Goal: Navigation & Orientation: Find specific page/section

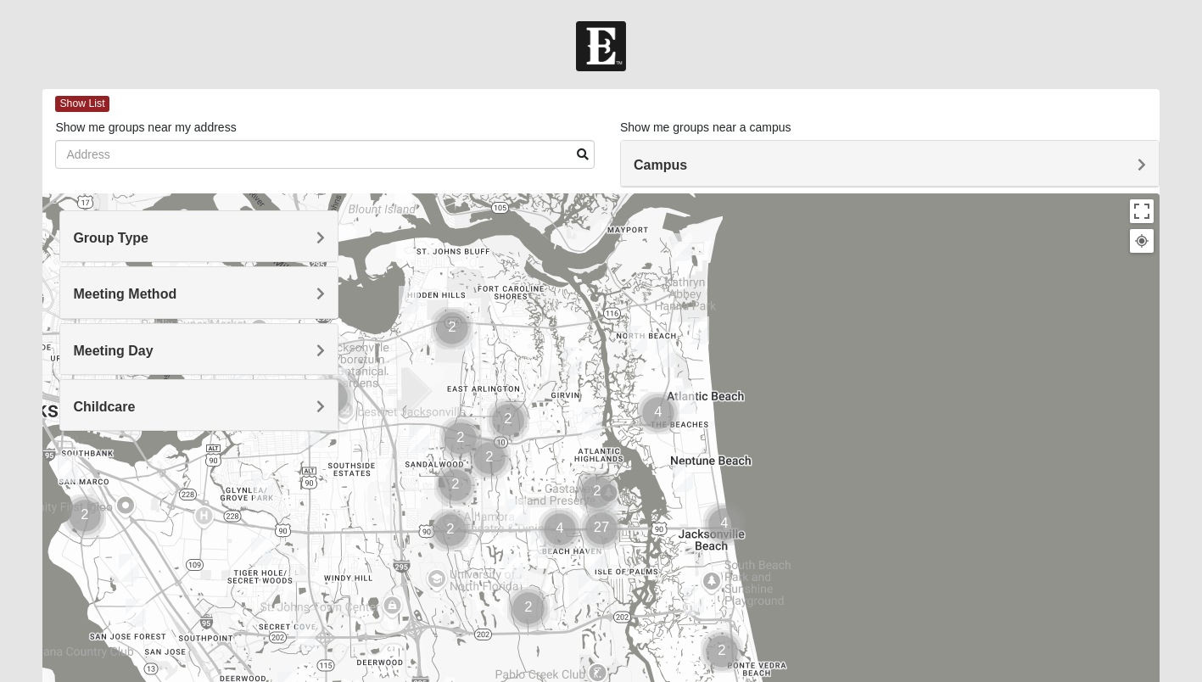
click at [148, 238] on span "Group Type" at bounding box center [110, 238] width 75 height 14
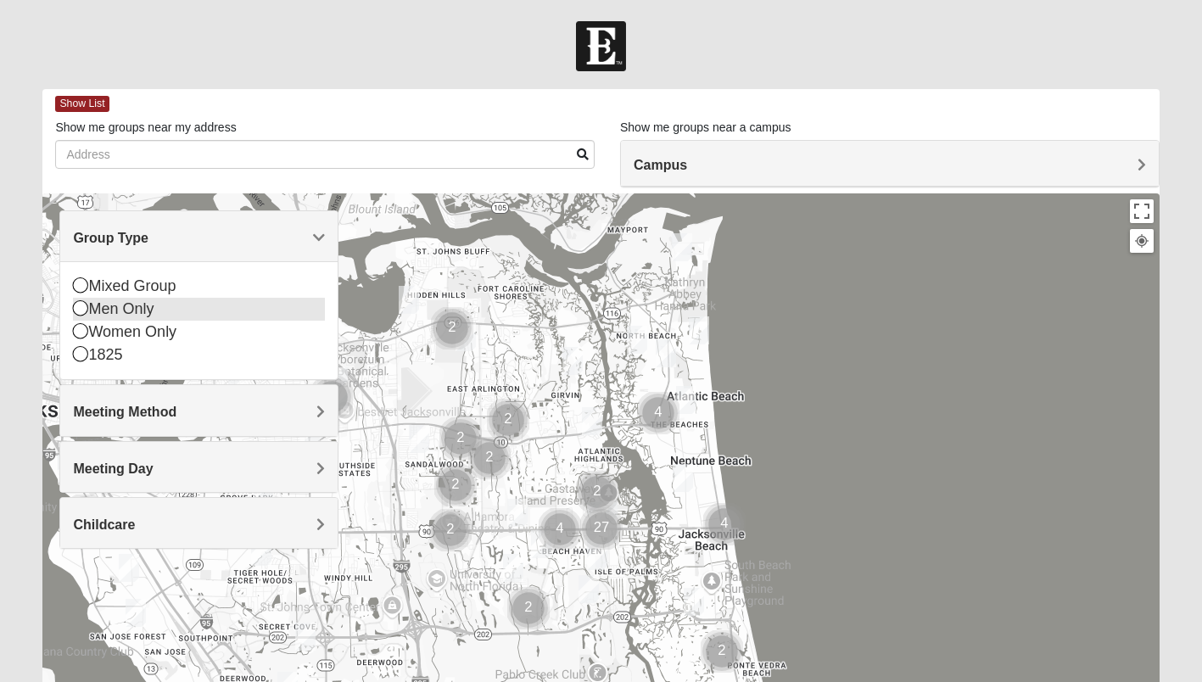
click at [86, 308] on icon at bounding box center [80, 307] width 15 height 15
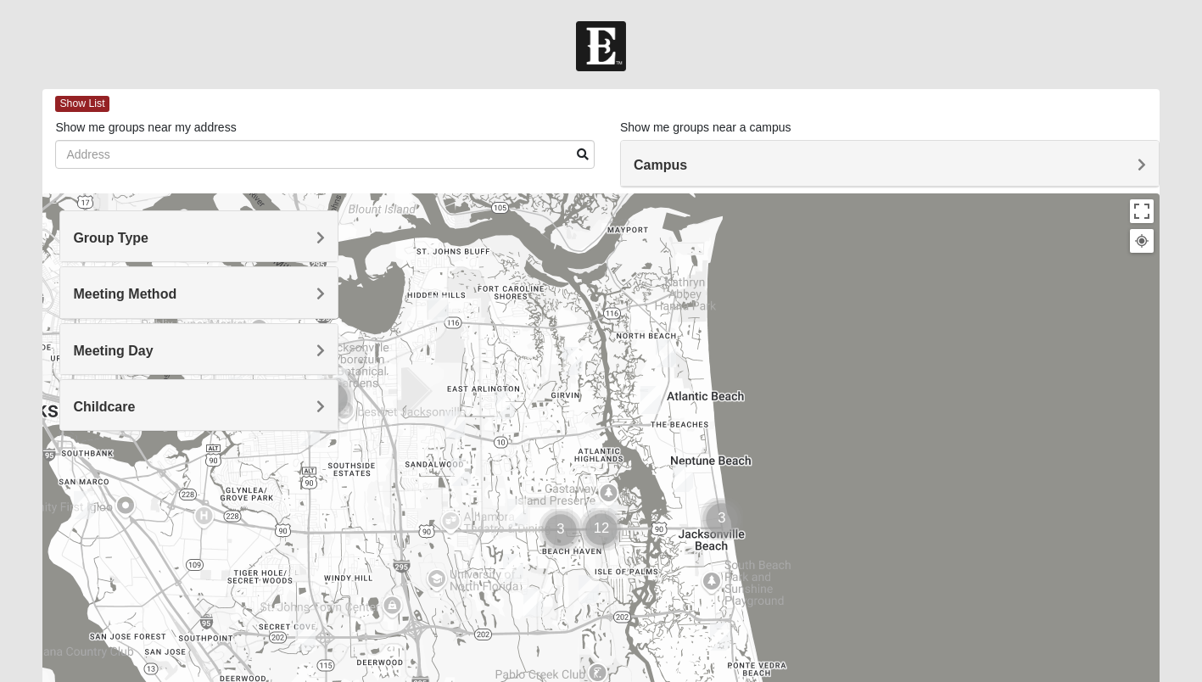
click at [314, 292] on h4 "Meeting Method" at bounding box center [199, 294] width 252 height 16
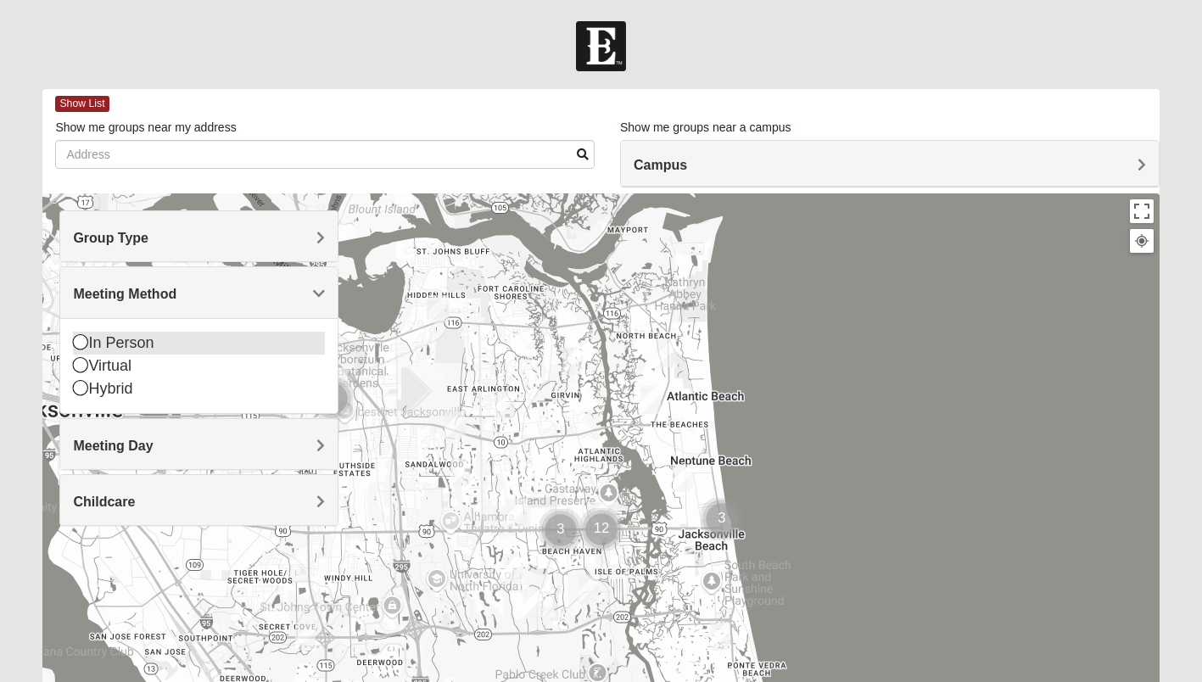
click at [77, 343] on icon at bounding box center [80, 341] width 15 height 15
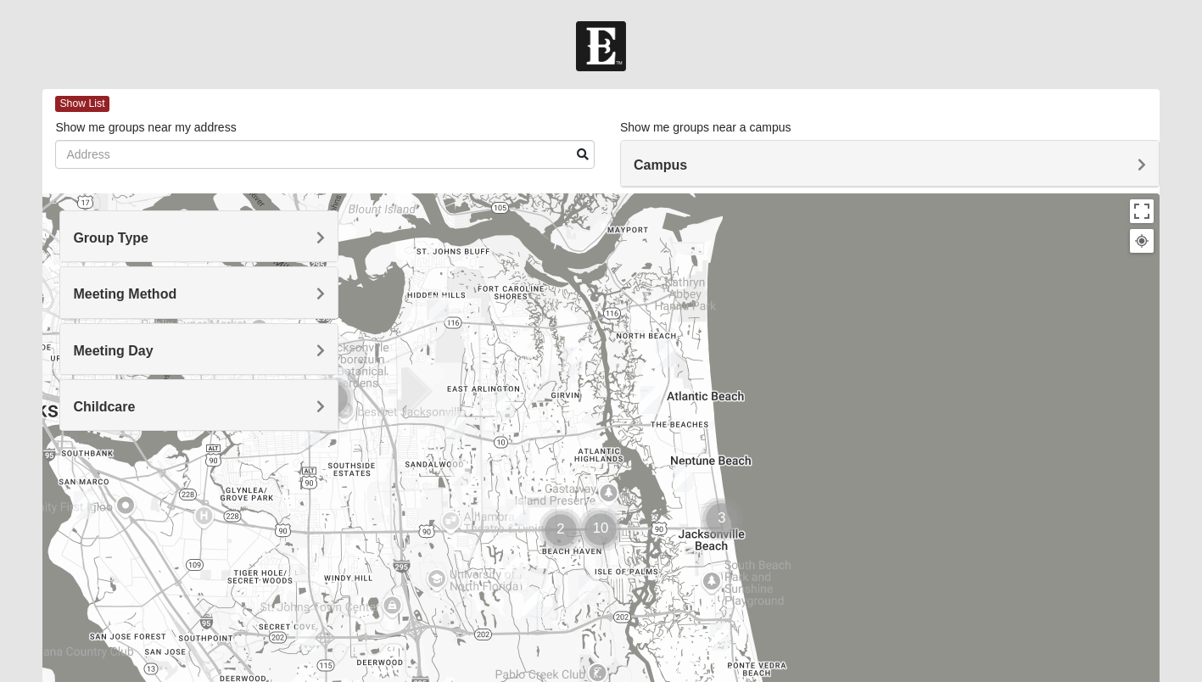
click at [153, 346] on span "Meeting Day" at bounding box center [113, 351] width 80 height 14
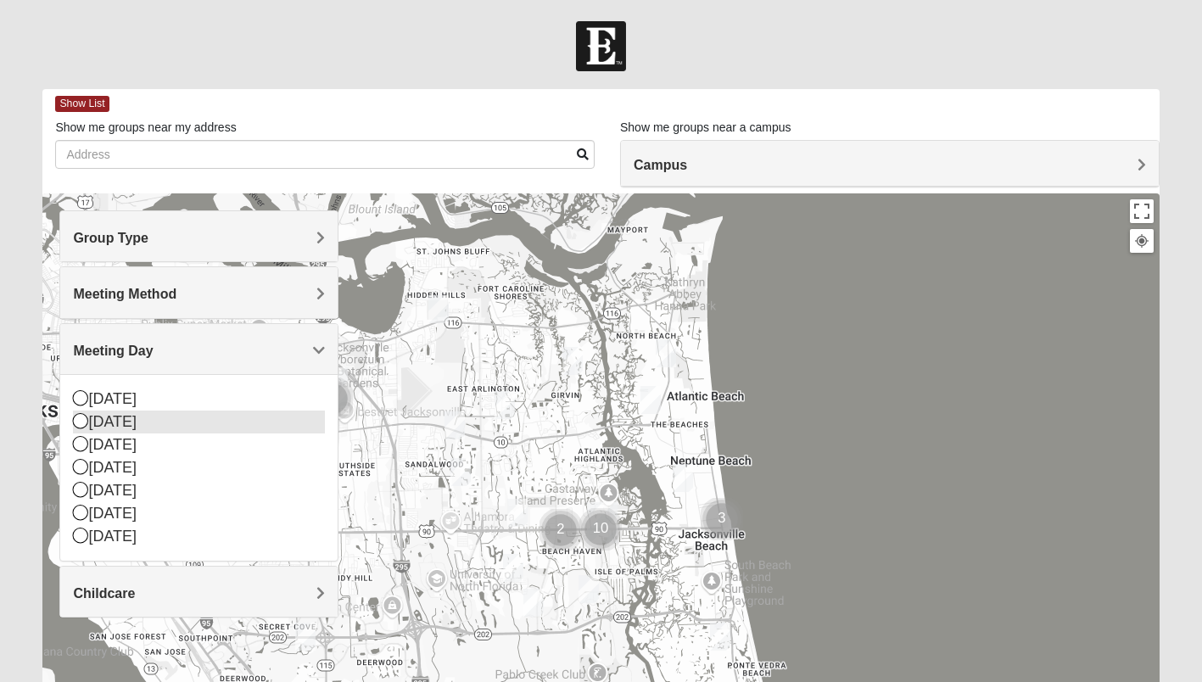
click at [79, 423] on icon at bounding box center [80, 420] width 15 height 15
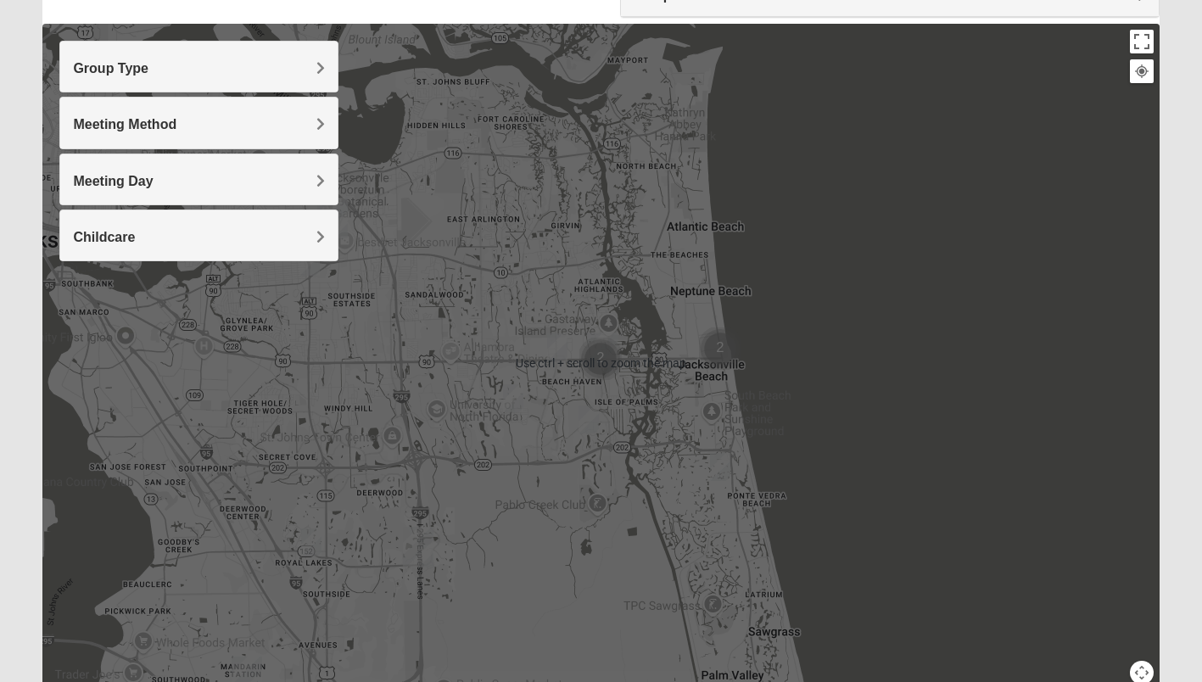
scroll to position [252, 0]
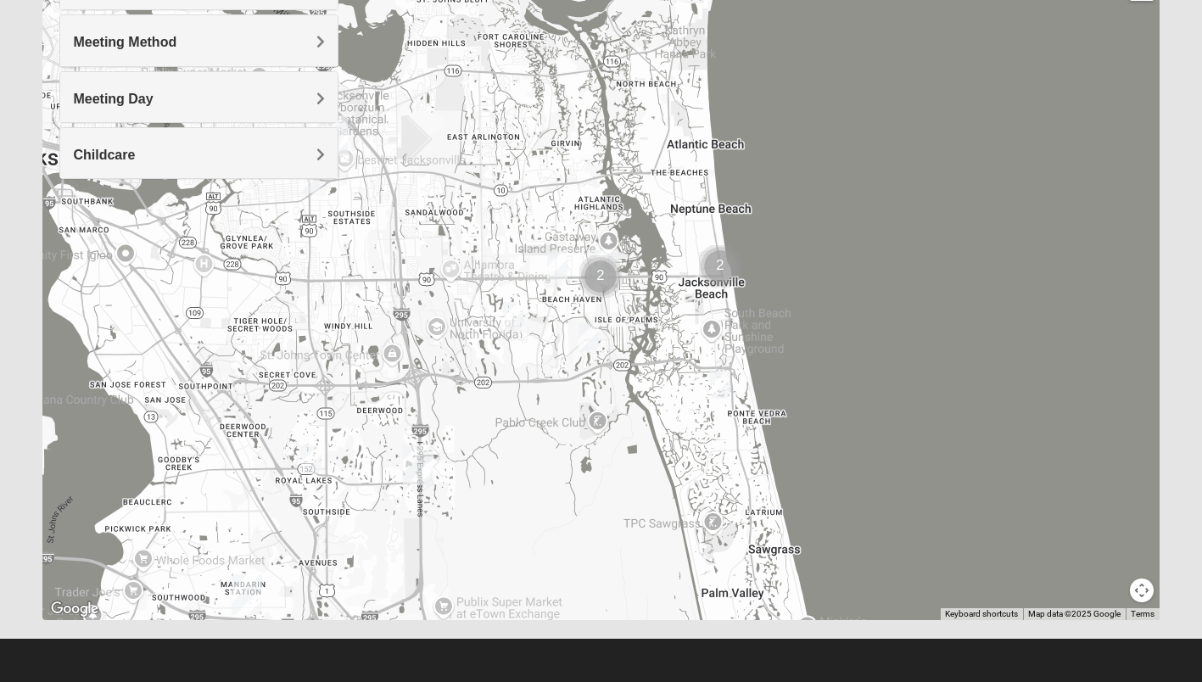
click at [723, 383] on img "Mens Crescimanno 32082" at bounding box center [720, 385] width 34 height 42
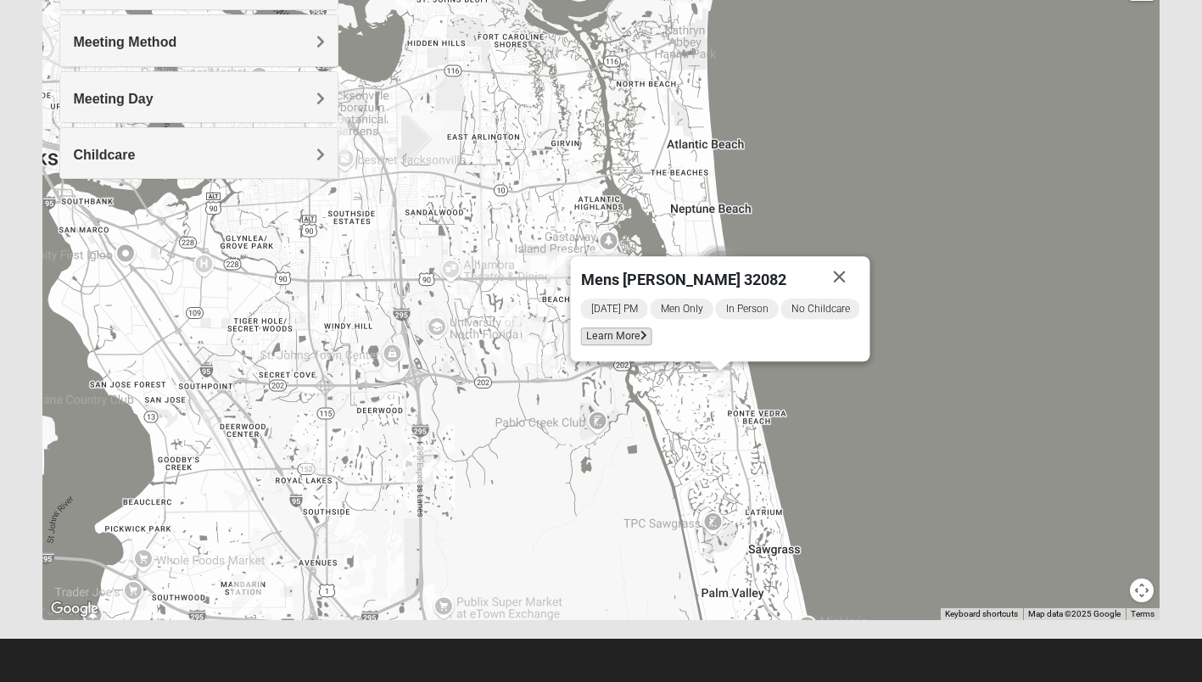
click at [636, 331] on span "Learn More" at bounding box center [616, 336] width 71 height 18
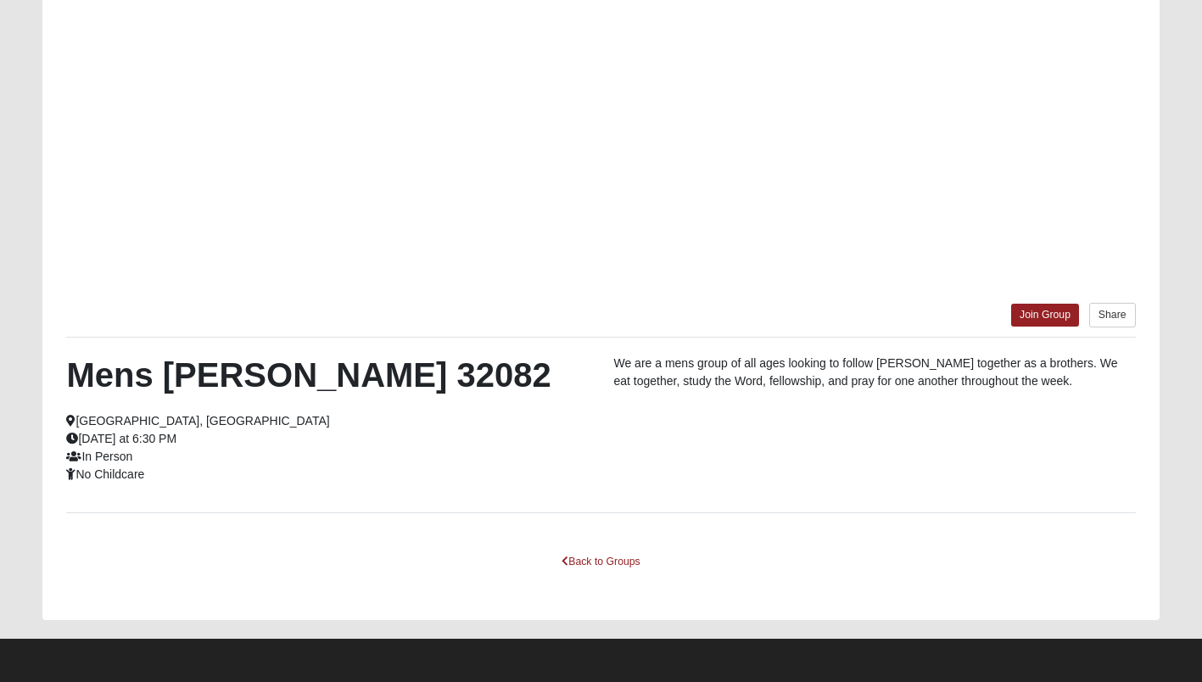
scroll to position [177, 0]
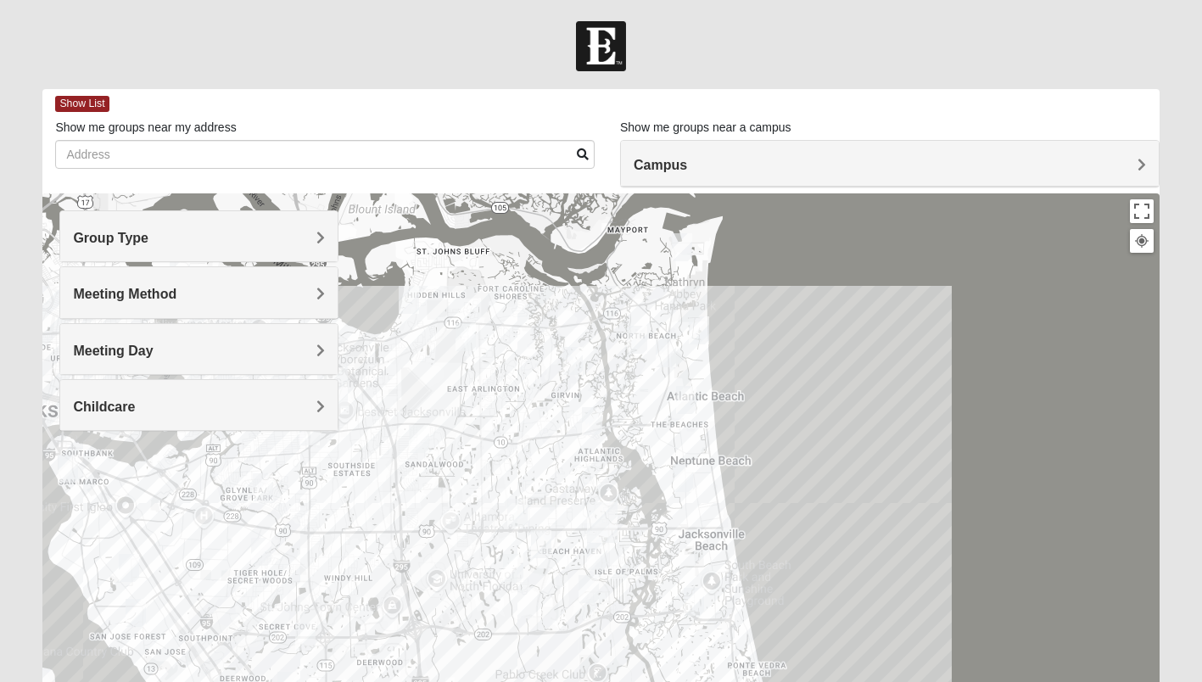
click at [315, 232] on h4 "Group Type" at bounding box center [199, 238] width 252 height 16
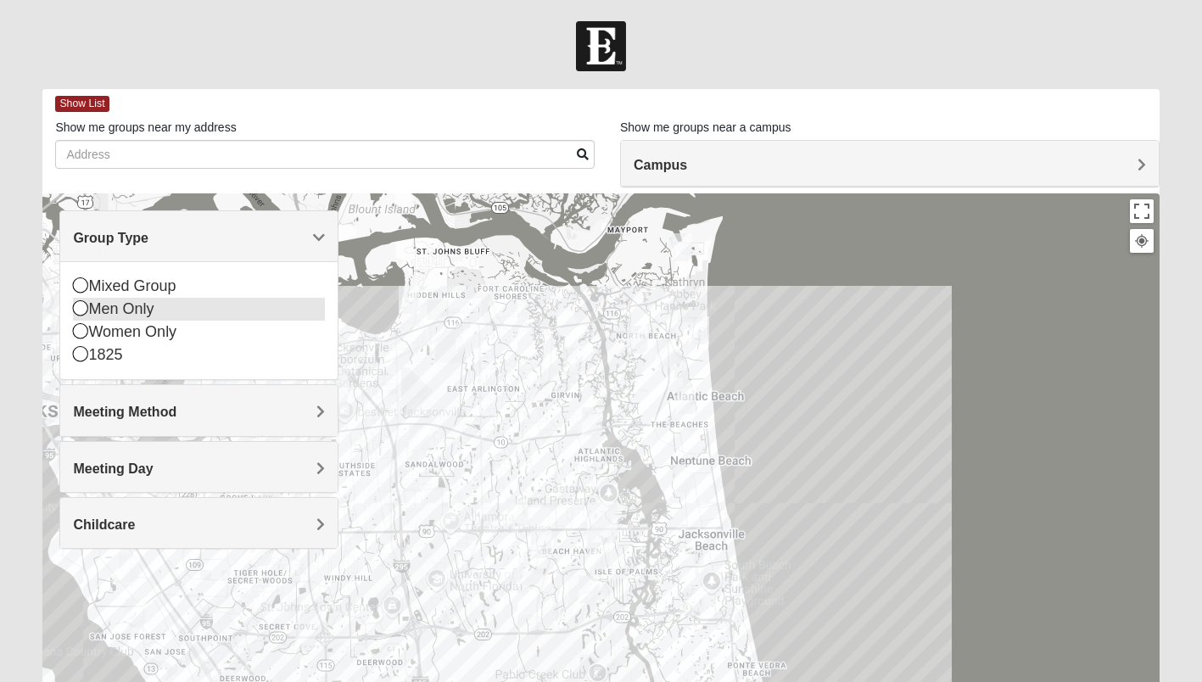
click at [81, 309] on icon at bounding box center [80, 307] width 15 height 15
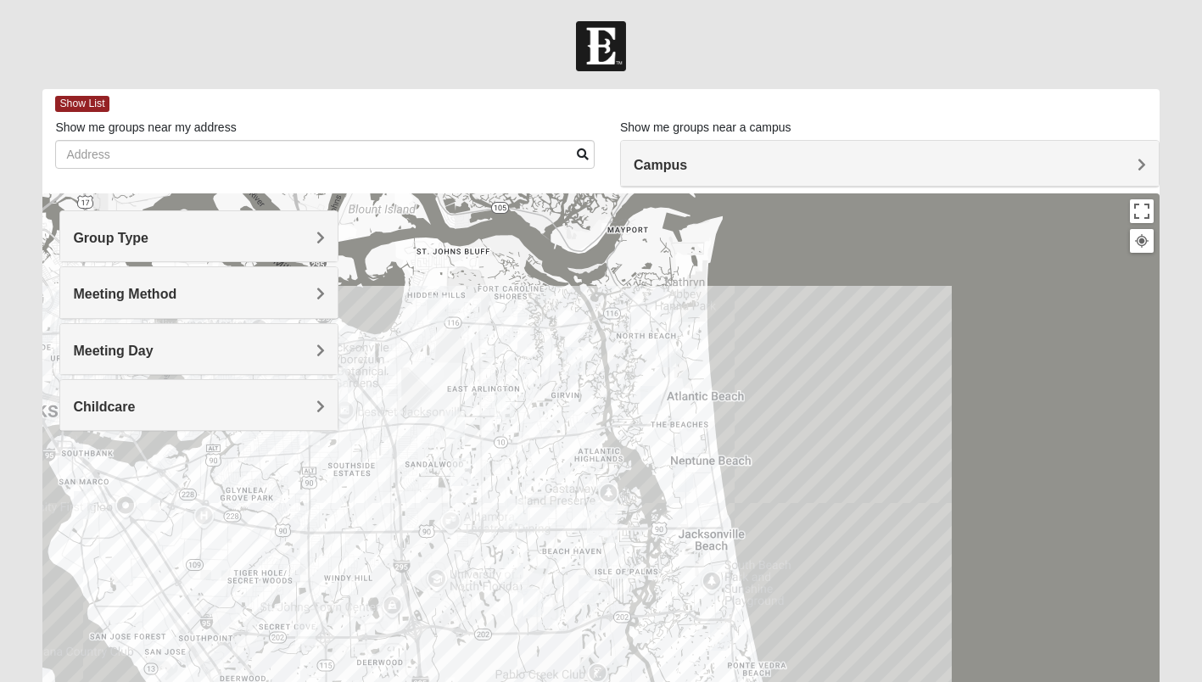
click at [176, 295] on span "Meeting Method" at bounding box center [124, 294] width 103 height 14
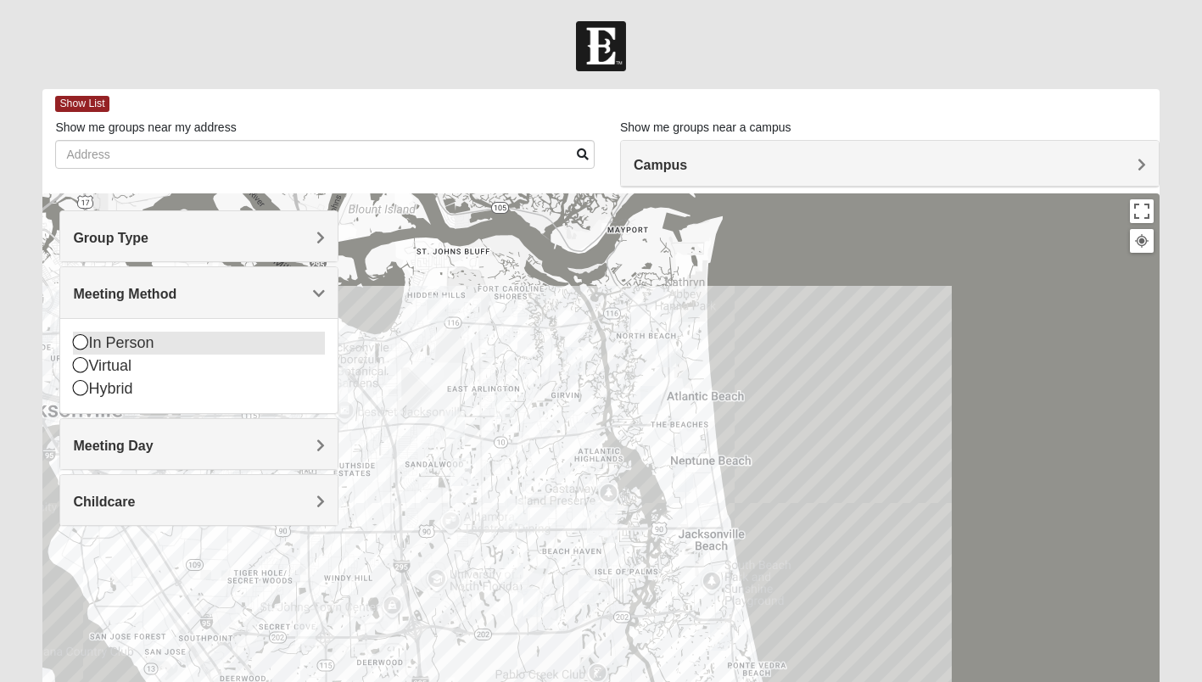
click at [80, 339] on icon at bounding box center [80, 341] width 15 height 15
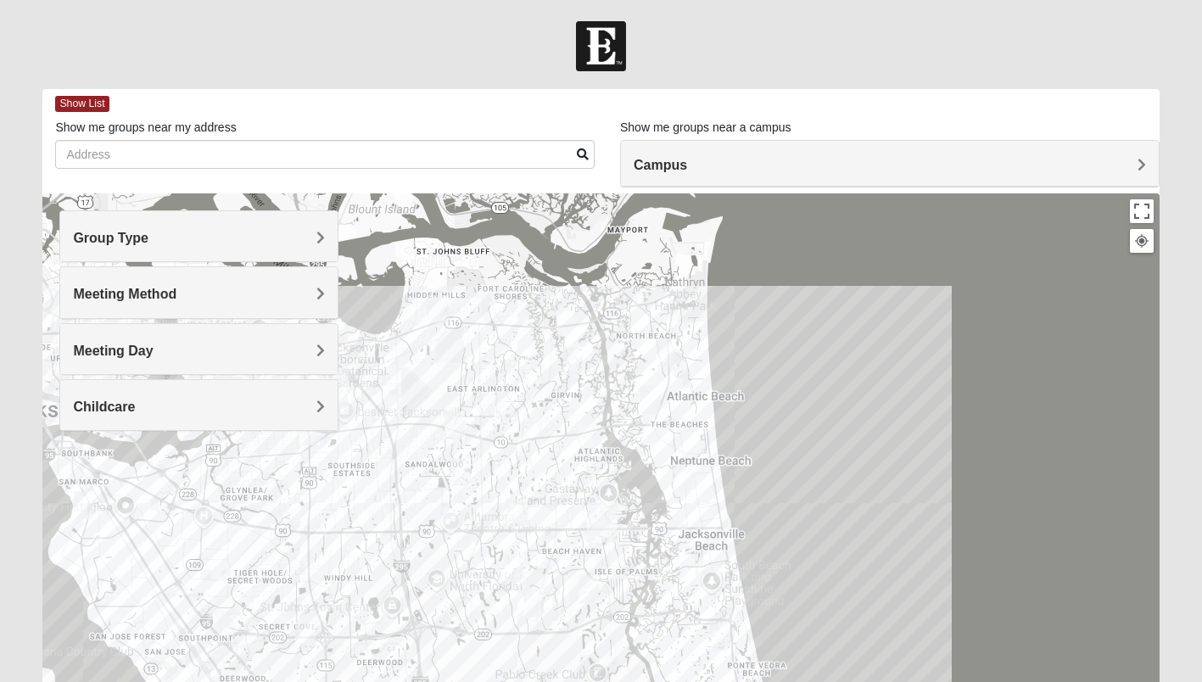
click at [153, 354] on span "Meeting Day" at bounding box center [113, 351] width 80 height 14
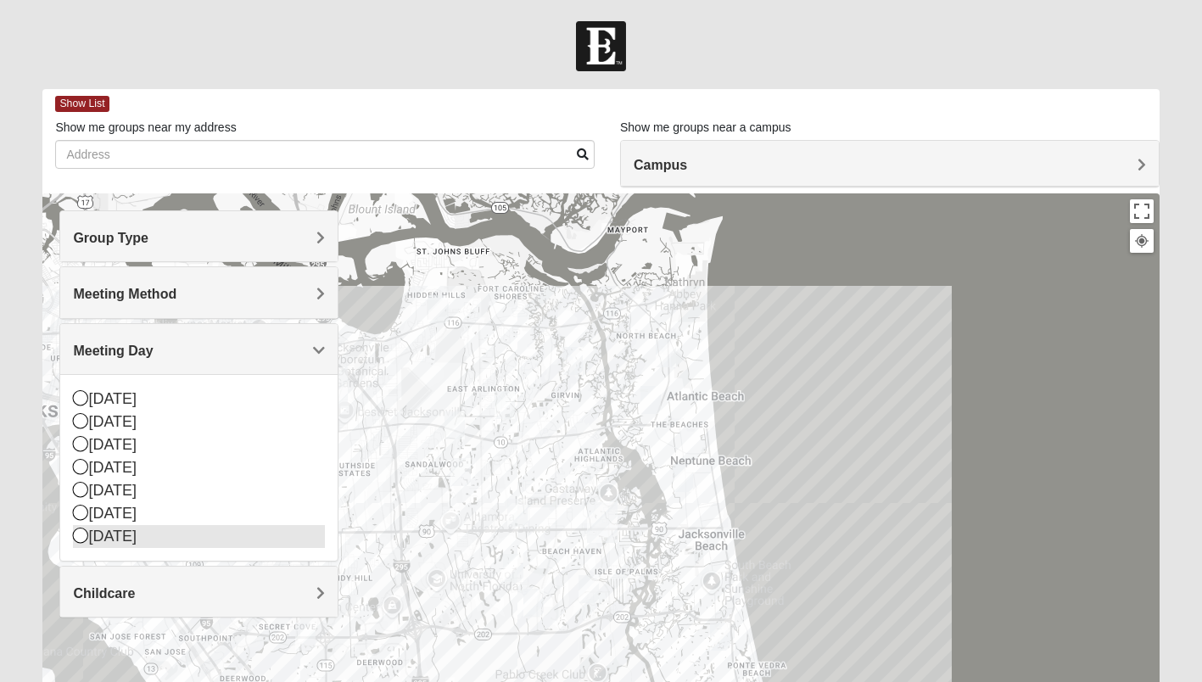
click at [84, 533] on icon at bounding box center [80, 535] width 15 height 15
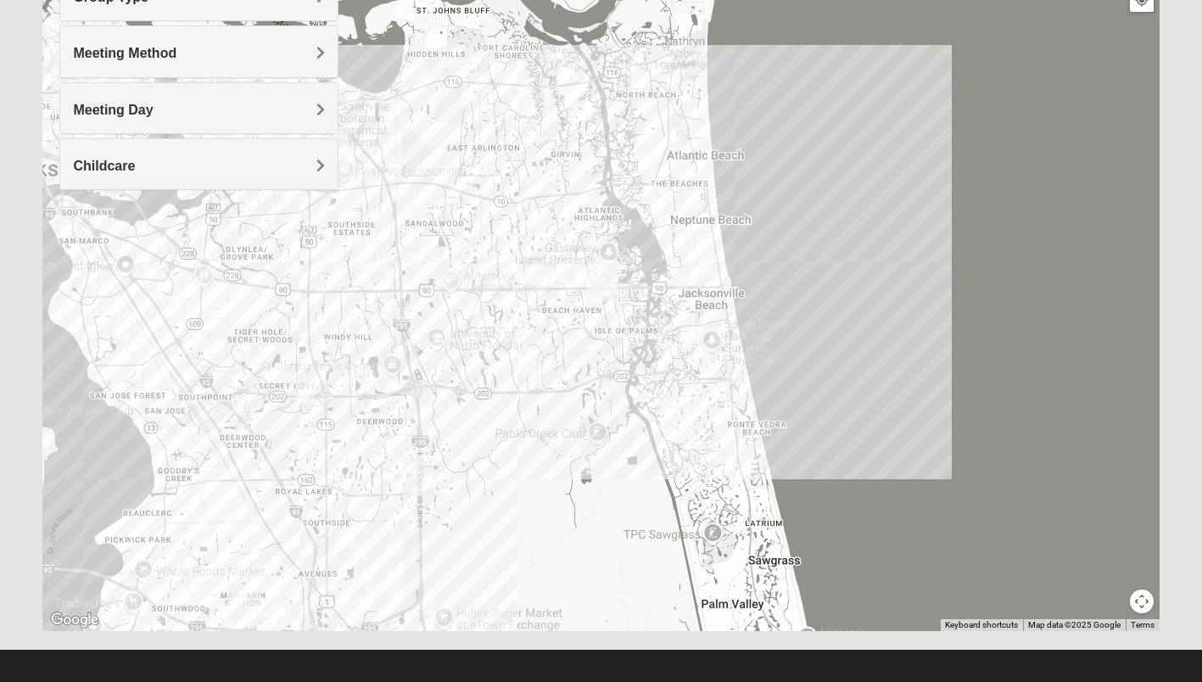
scroll to position [252, 0]
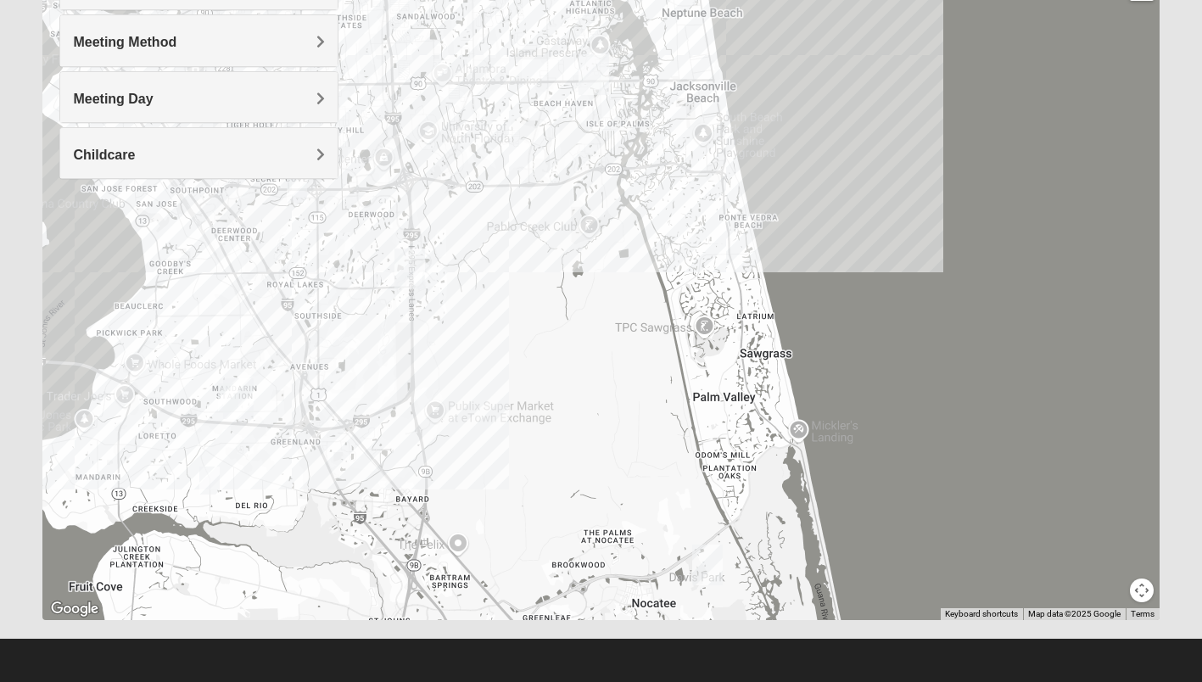
drag, startPoint x: 712, startPoint y: 501, endPoint x: 704, endPoint y: 304, distance: 197.8
click at [704, 304] on div at bounding box center [600, 280] width 1116 height 679
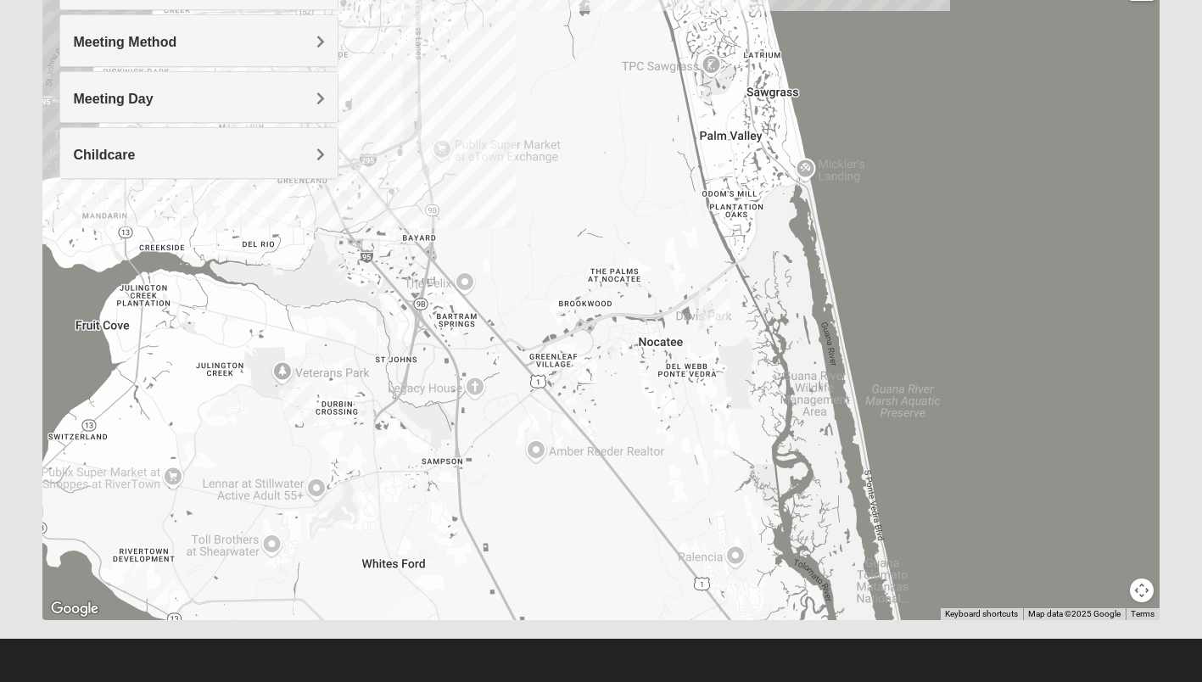
drag, startPoint x: 728, startPoint y: 442, endPoint x: 735, endPoint y: 178, distance: 263.9
click at [735, 178] on div at bounding box center [600, 280] width 1116 height 679
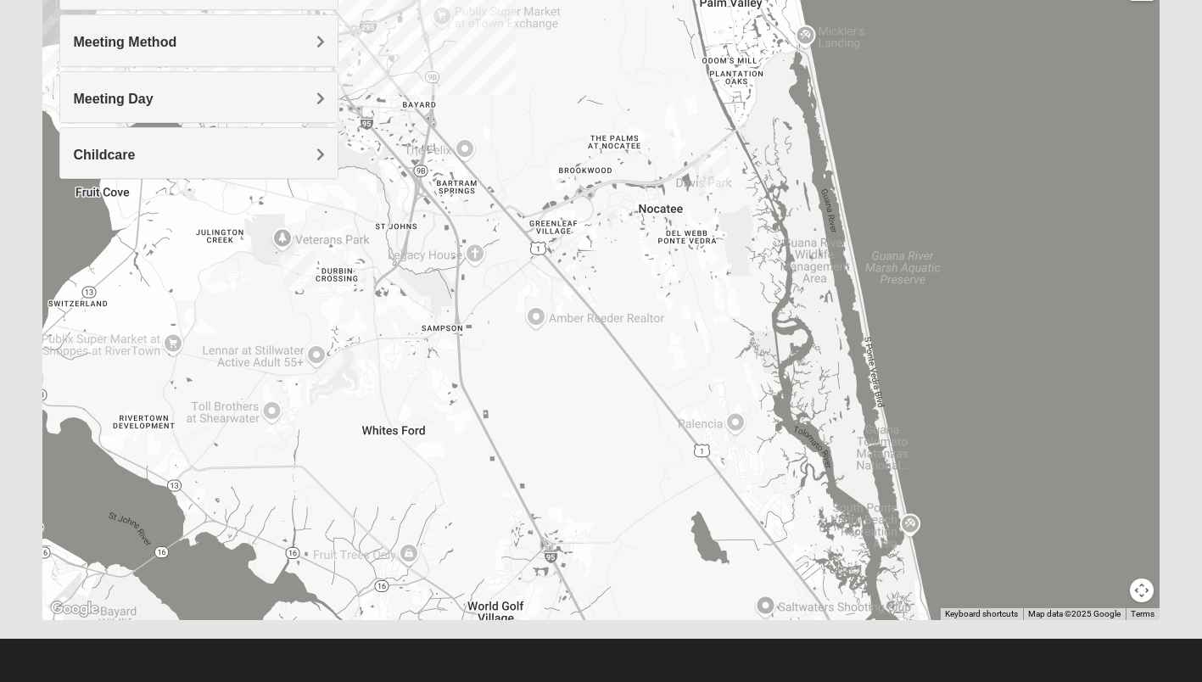
drag, startPoint x: 717, startPoint y: 439, endPoint x: 717, endPoint y: 304, distance: 134.9
click at [717, 304] on div at bounding box center [600, 280] width 1116 height 679
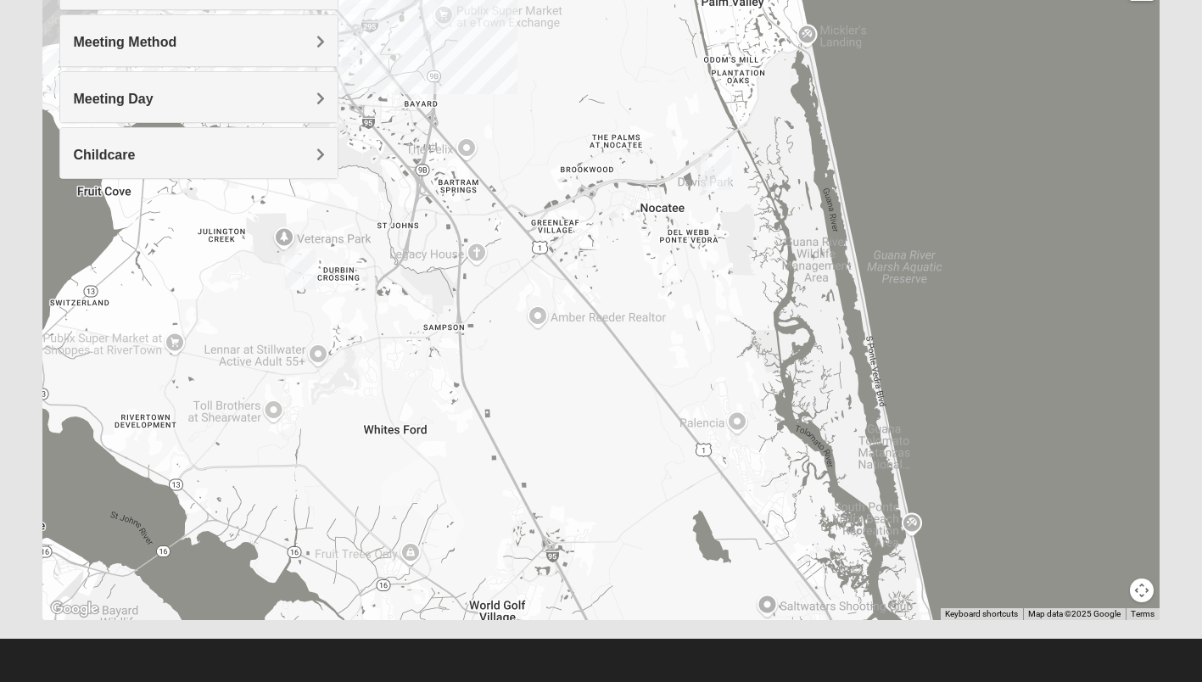
click at [714, 160] on img "Ponte Vedra" at bounding box center [716, 169] width 44 height 54
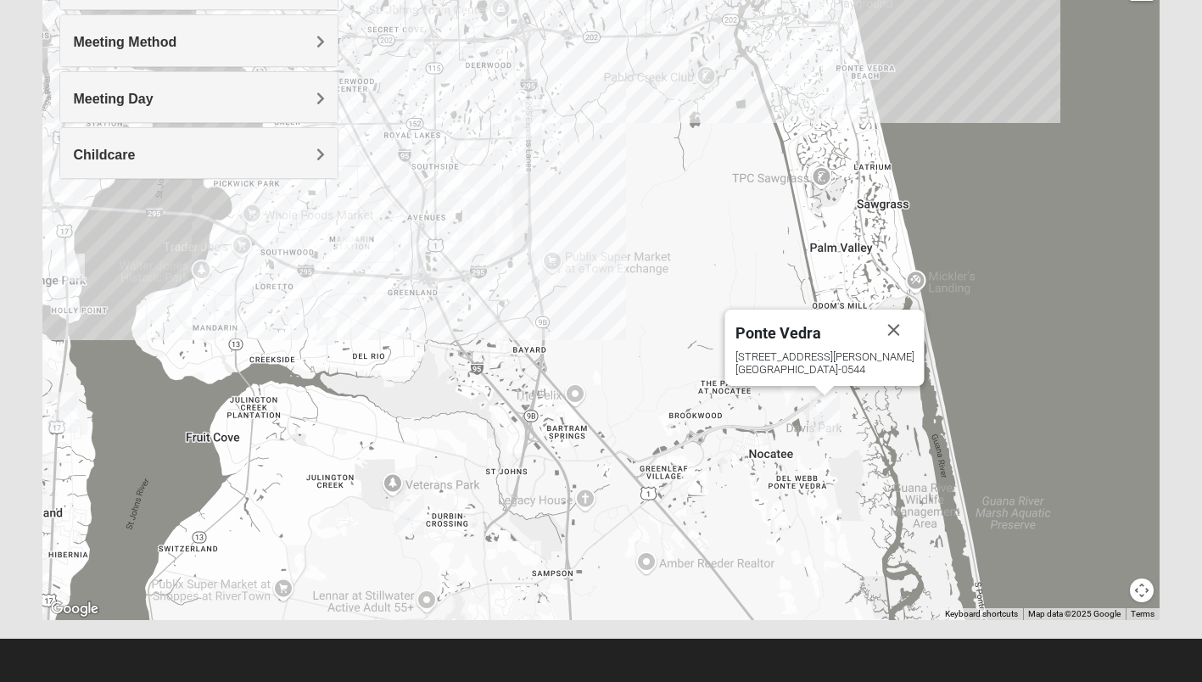
drag, startPoint x: 593, startPoint y: 203, endPoint x: 704, endPoint y: 456, distance: 276.9
click at [704, 456] on div "[GEOGRAPHIC_DATA] [STREET_ADDRESS][PERSON_NAME][PERSON_NAME]" at bounding box center [600, 280] width 1116 height 679
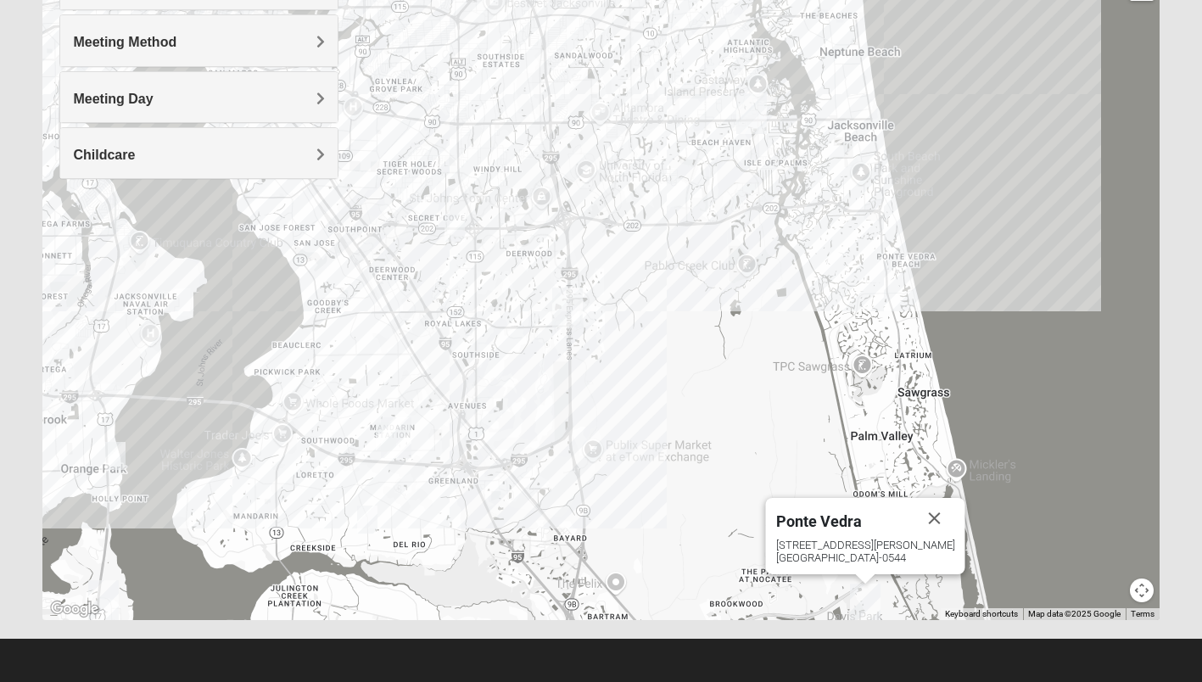
drag, startPoint x: 585, startPoint y: 237, endPoint x: 627, endPoint y: 428, distance: 195.3
click at [627, 428] on div "[GEOGRAPHIC_DATA] [STREET_ADDRESS][PERSON_NAME][PERSON_NAME]" at bounding box center [600, 280] width 1116 height 679
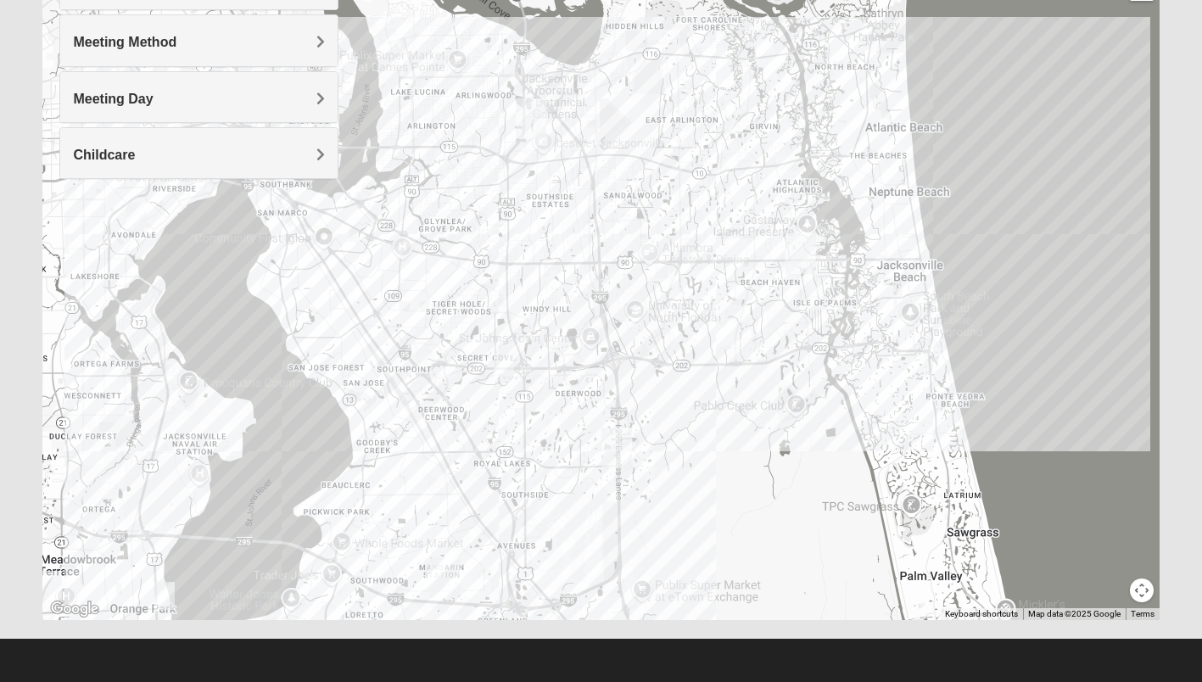
drag, startPoint x: 645, startPoint y: 298, endPoint x: 696, endPoint y: 457, distance: 167.4
click at [696, 457] on div "[GEOGRAPHIC_DATA] [STREET_ADDRESS][PERSON_NAME][PERSON_NAME]" at bounding box center [600, 280] width 1116 height 679
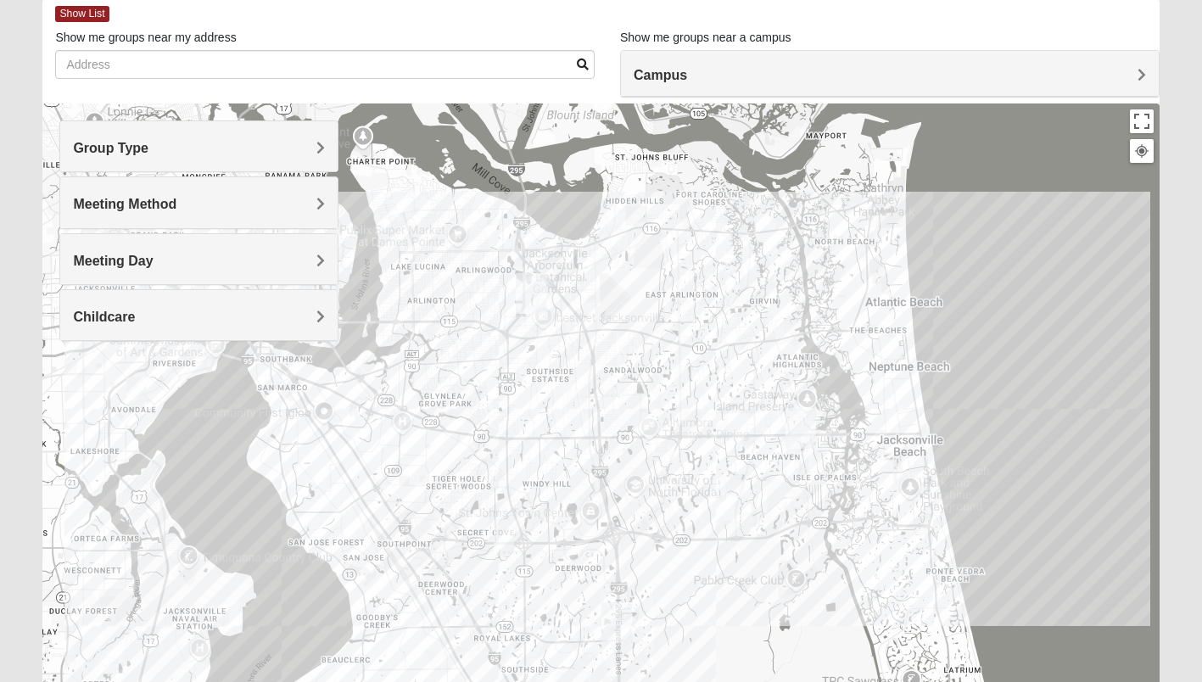
scroll to position [87, 0]
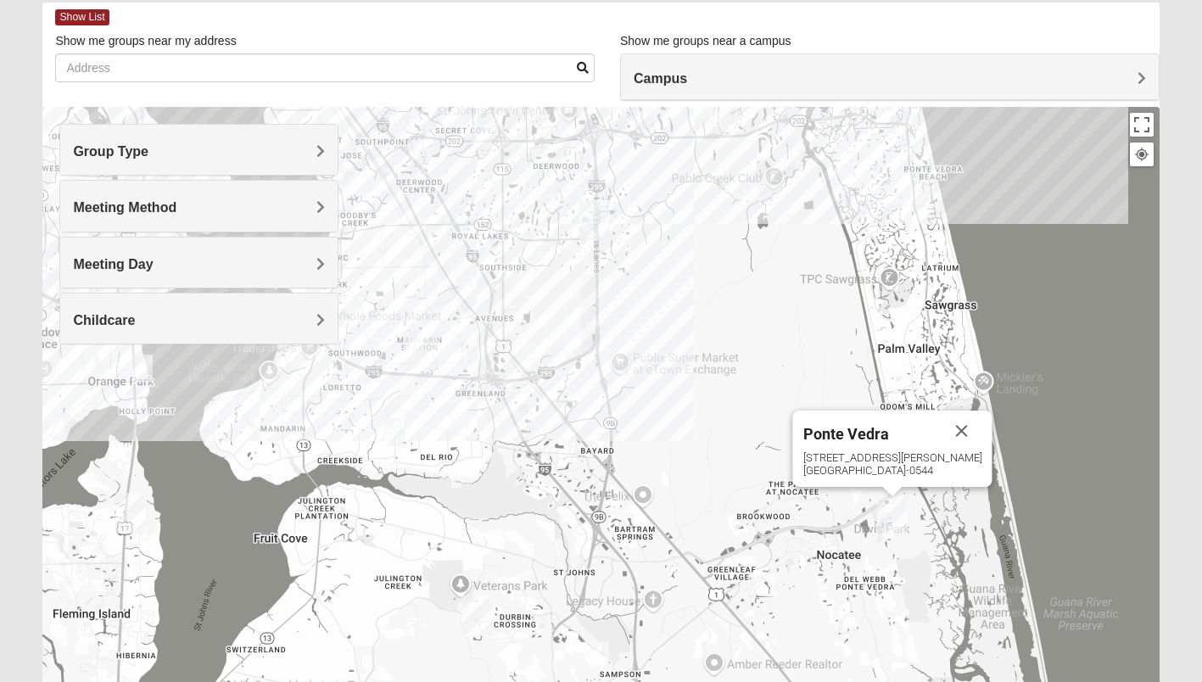
drag, startPoint x: 924, startPoint y: 485, endPoint x: 901, endPoint y: 111, distance: 374.8
click at [901, 111] on div "[GEOGRAPHIC_DATA] [STREET_ADDRESS][PERSON_NAME][PERSON_NAME]" at bounding box center [600, 446] width 1116 height 679
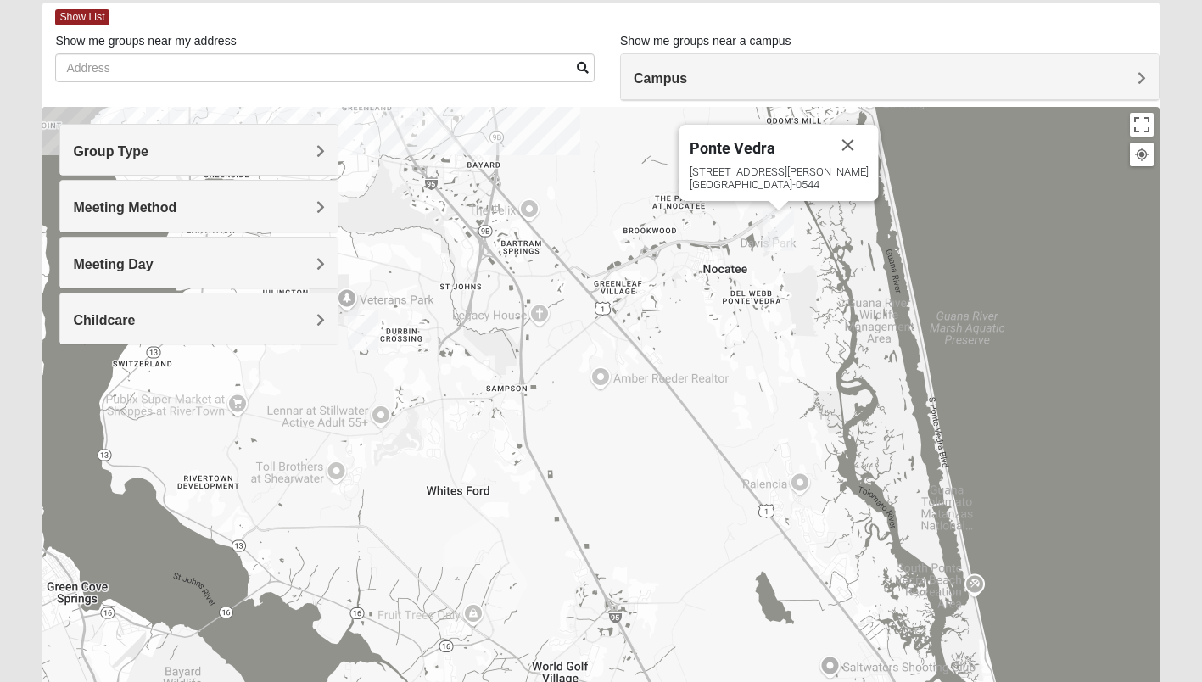
drag, startPoint x: 717, startPoint y: 375, endPoint x: 622, endPoint y: 131, distance: 261.3
click at [622, 131] on div "[GEOGRAPHIC_DATA] [STREET_ADDRESS][PERSON_NAME][PERSON_NAME]" at bounding box center [600, 446] width 1116 height 679
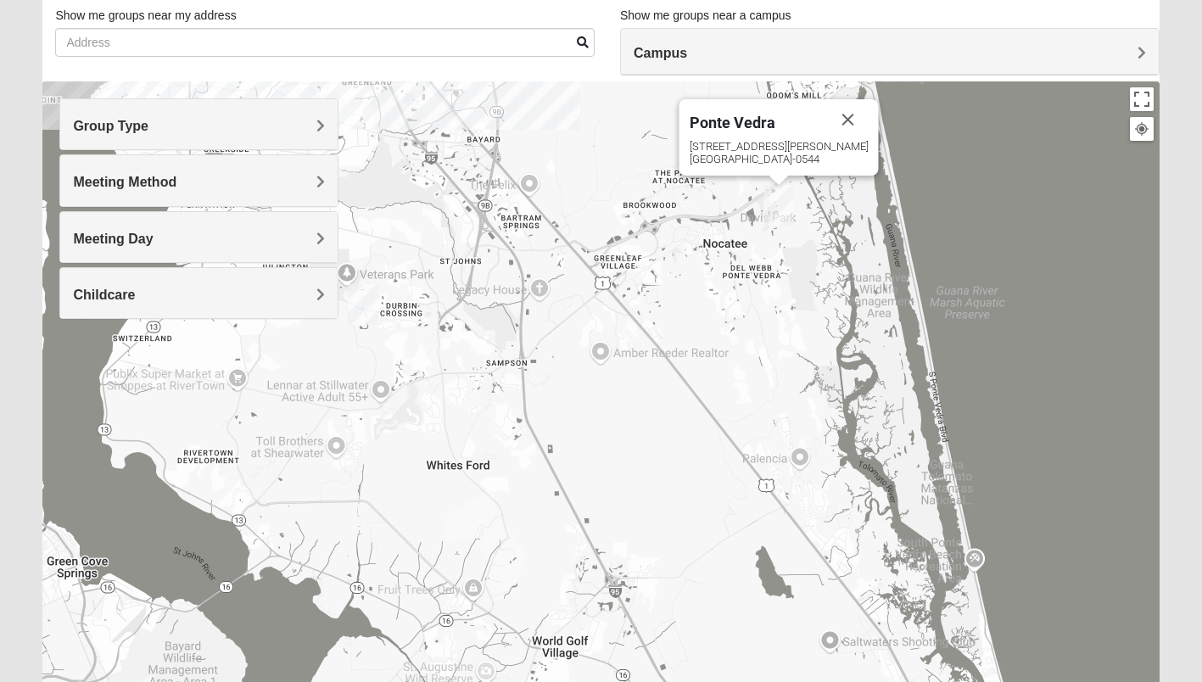
scroll to position [115, 0]
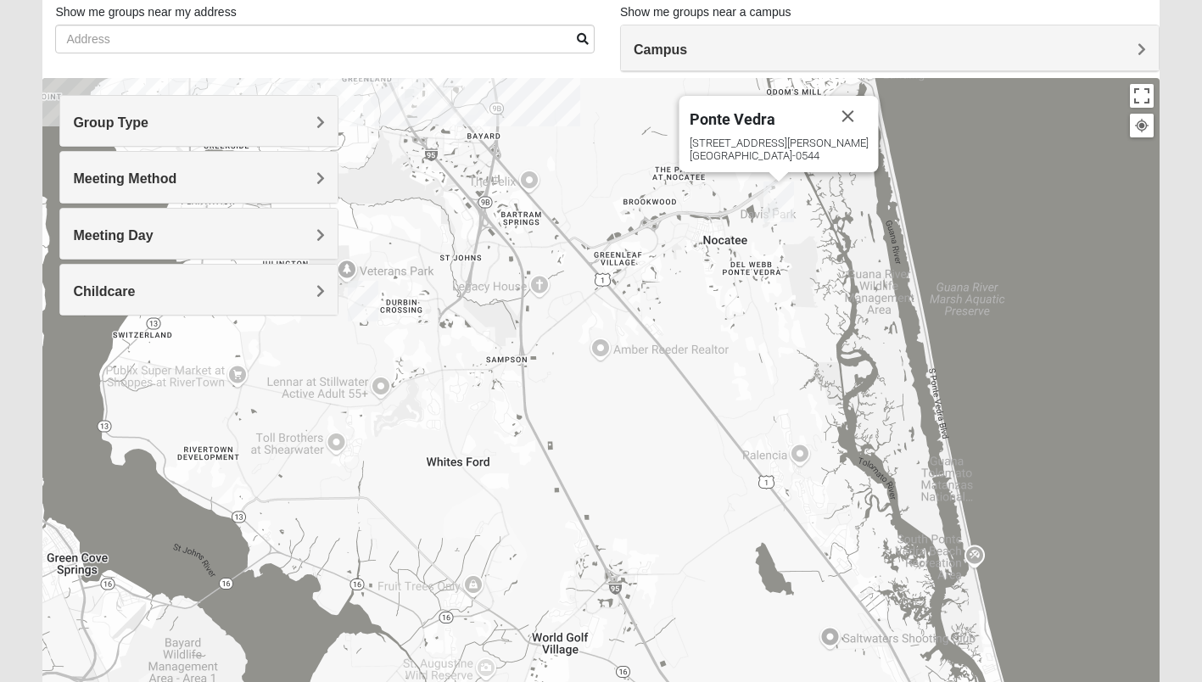
click at [148, 120] on span "Group Type" at bounding box center [110, 122] width 75 height 14
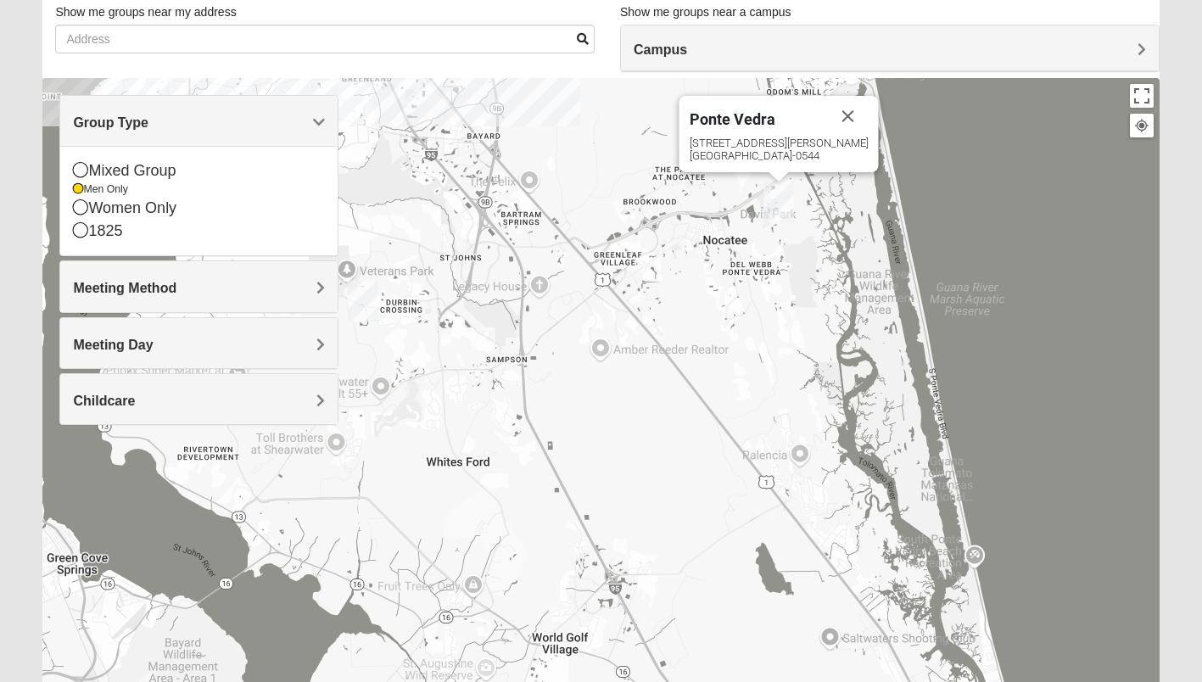
click at [304, 338] on h4 "Meeting Day" at bounding box center [199, 345] width 252 height 16
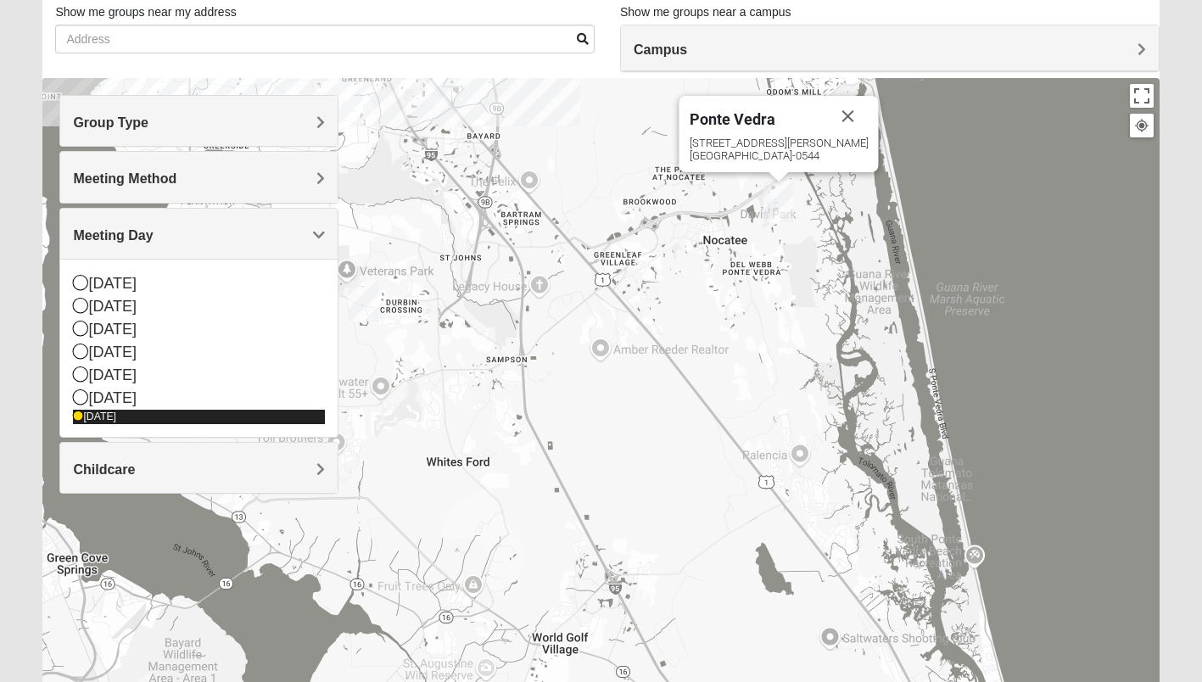
click at [78, 412] on icon at bounding box center [78, 416] width 10 height 10
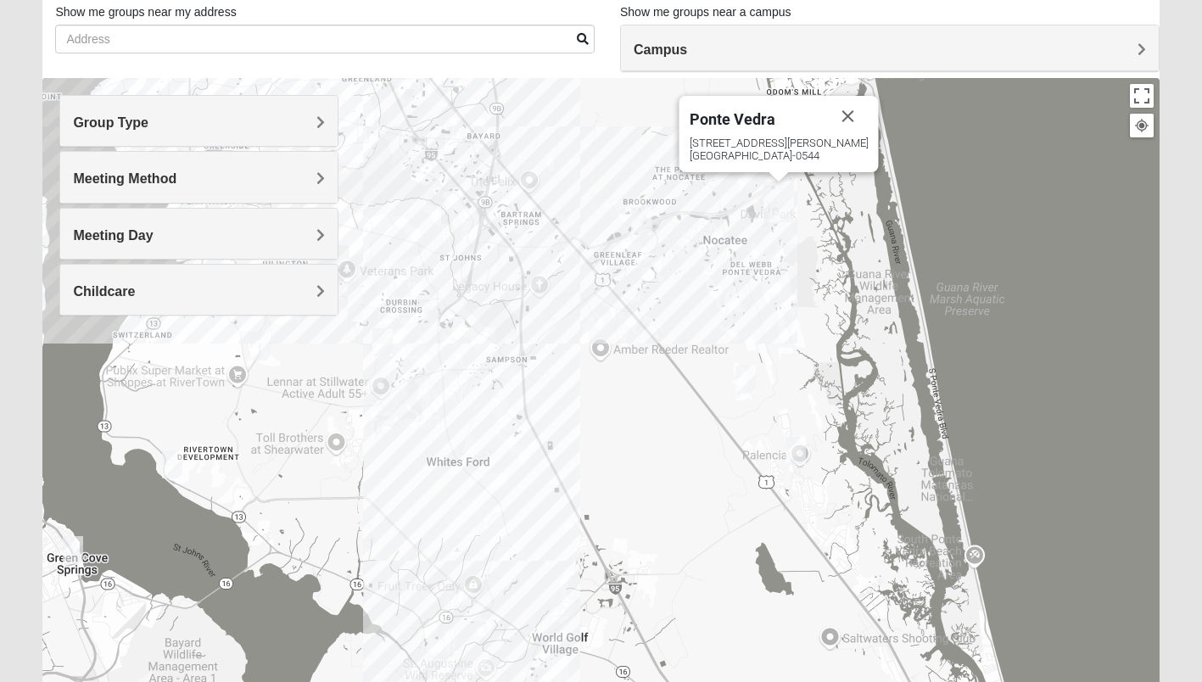
click at [745, 376] on img "Mens Mountford 32081" at bounding box center [746, 380] width 34 height 42
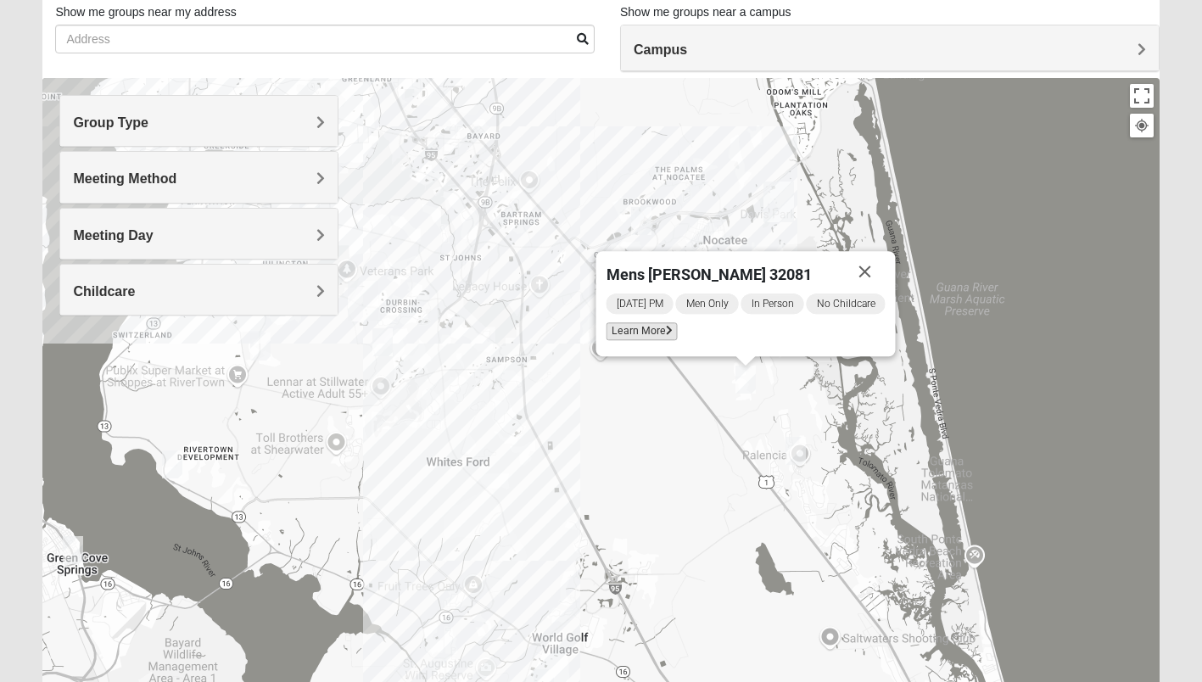
click at [666, 330] on icon at bounding box center [669, 331] width 7 height 10
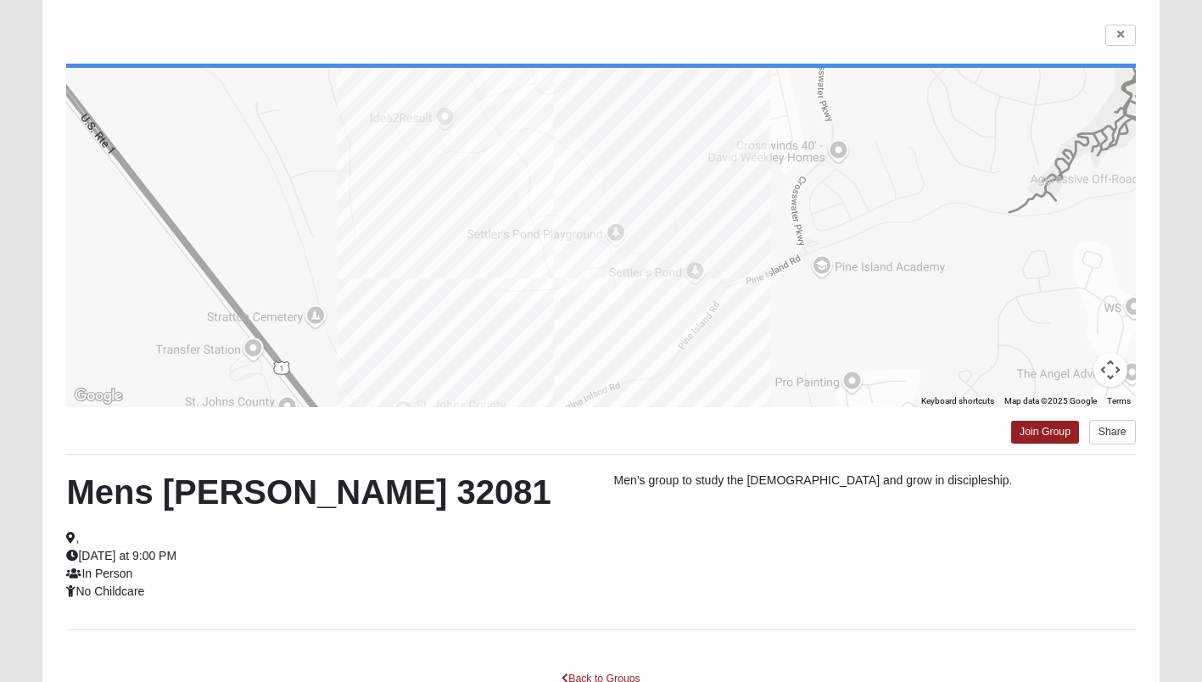
scroll to position [0, 0]
